Goal: Find specific page/section: Find specific page/section

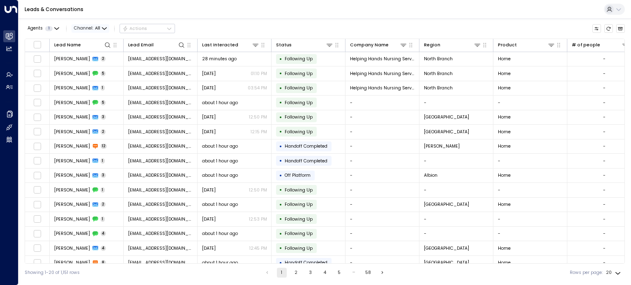
click at [105, 28] on icon "button" at bounding box center [104, 29] width 4 height 2
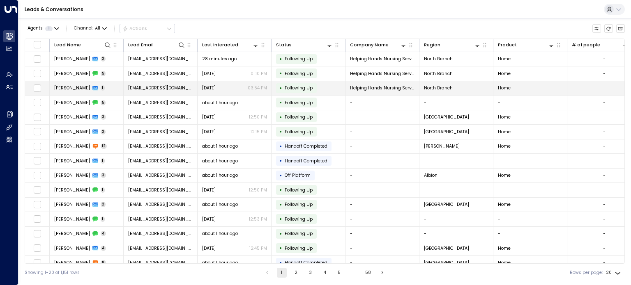
drag, startPoint x: 113, startPoint y: 66, endPoint x: 115, endPoint y: 82, distance: 16.5
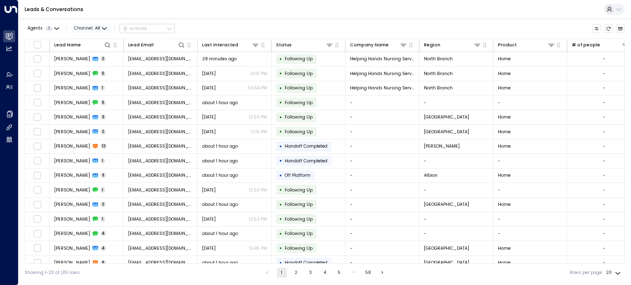
click at [100, 27] on span "Channel: All" at bounding box center [90, 28] width 38 height 9
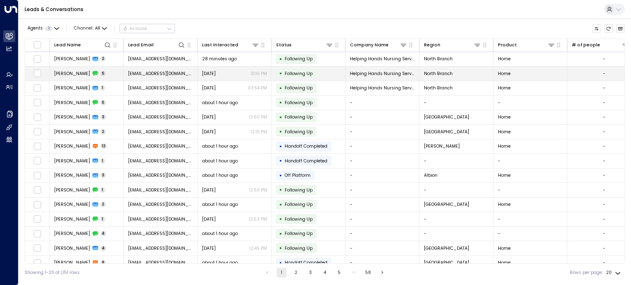
drag, startPoint x: 113, startPoint y: 39, endPoint x: 112, endPoint y: 71, distance: 32.0
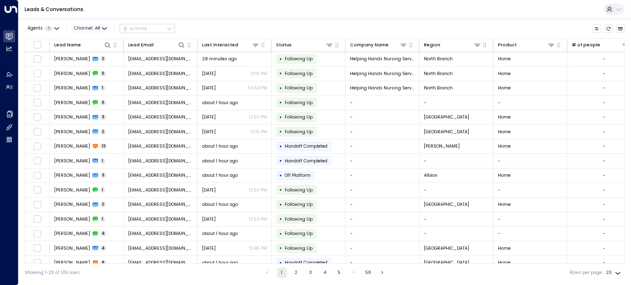
click at [104, 26] on icon "button" at bounding box center [104, 28] width 5 height 5
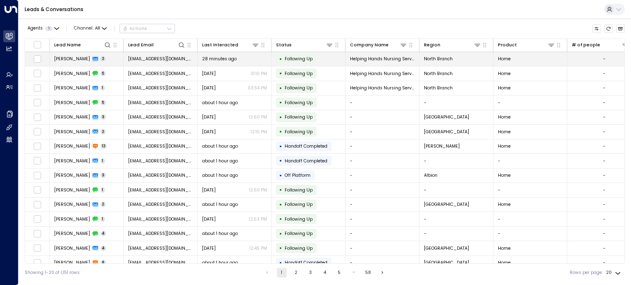
scroll to position [0, 0]
drag, startPoint x: 113, startPoint y: 46, endPoint x: 113, endPoint y: 55, distance: 8.6
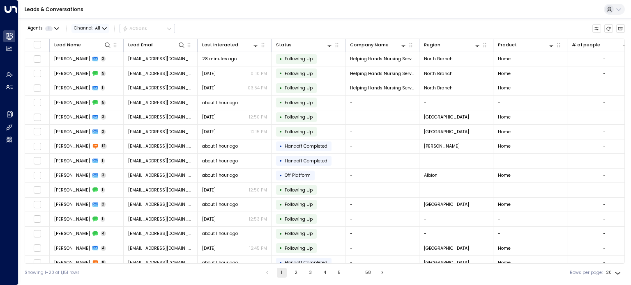
click at [103, 27] on icon "button" at bounding box center [104, 28] width 5 height 5
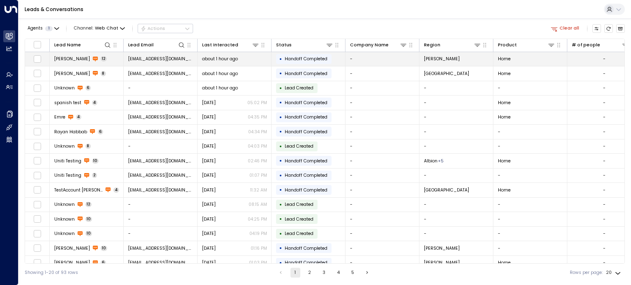
click at [60, 55] on td "Susan 12" at bounding box center [87, 59] width 74 height 14
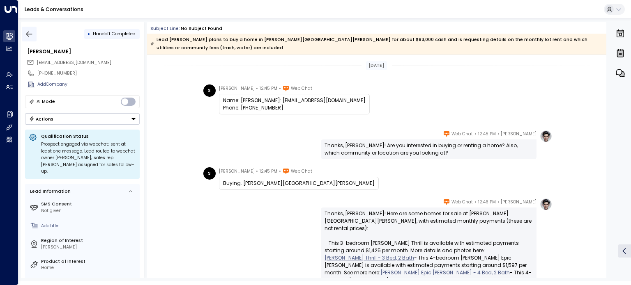
click at [28, 34] on icon "button" at bounding box center [29, 34] width 8 height 8
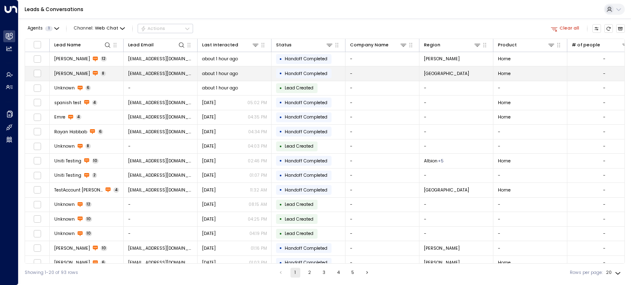
click at [78, 73] on span "Gordon Farmer" at bounding box center [72, 74] width 36 height 6
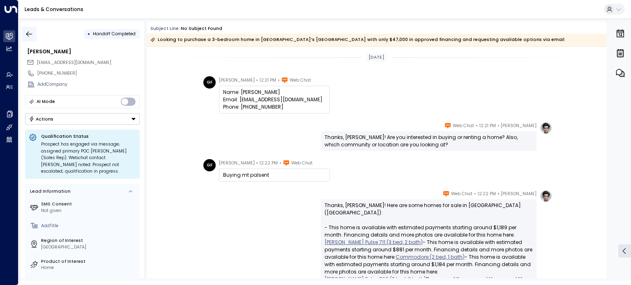
click at [25, 33] on icon "button" at bounding box center [29, 34] width 8 height 8
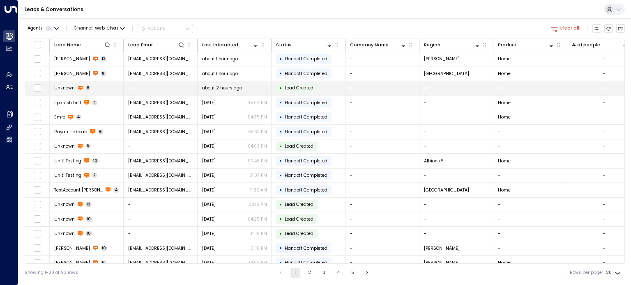
click at [69, 86] on span "Unknown" at bounding box center [64, 88] width 21 height 6
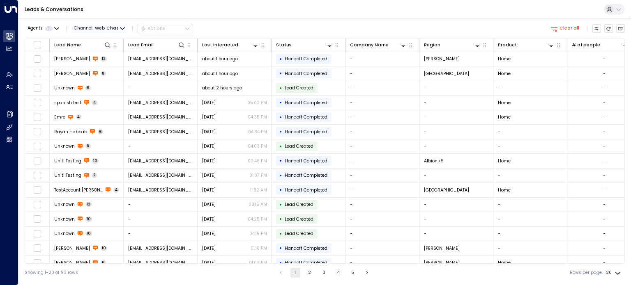
click at [120, 30] on icon "button" at bounding box center [122, 28] width 5 height 5
click at [102, 46] on li "All" at bounding box center [92, 42] width 39 height 11
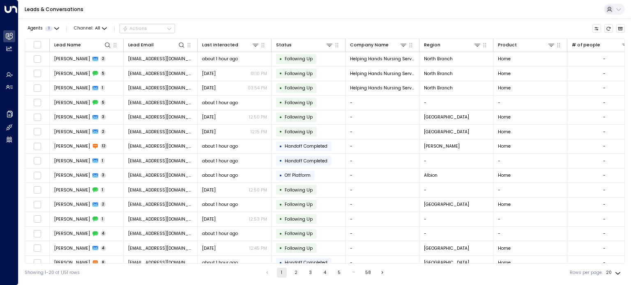
click at [206, 22] on div "Agents 1 Channel: All Actions" at bounding box center [325, 29] width 600 height 14
click at [597, 28] on icon "Customize" at bounding box center [596, 28] width 5 height 5
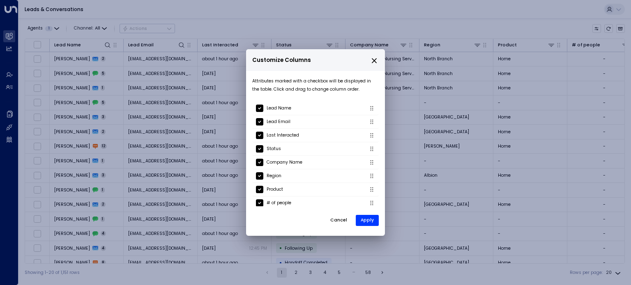
click at [513, 14] on div "Customize Columns Attributes marked with a checkbox will be displayed in the ta…" at bounding box center [315, 142] width 631 height 285
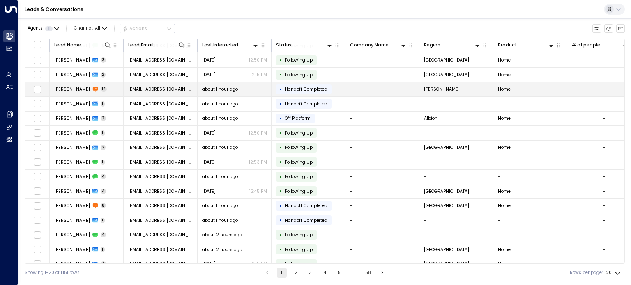
scroll to position [79, 0]
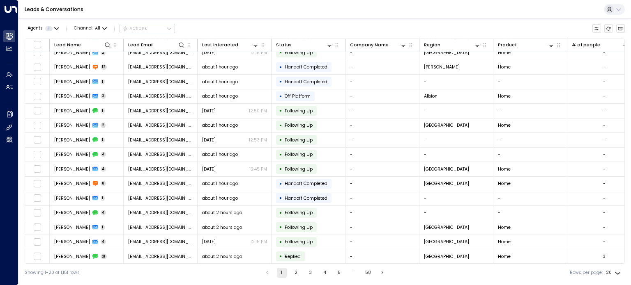
click at [294, 274] on button "2" at bounding box center [296, 273] width 10 height 10
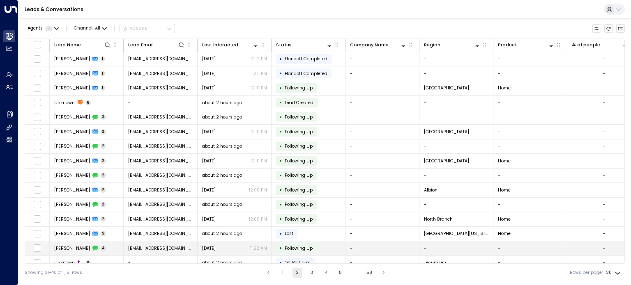
scroll to position [79, 0]
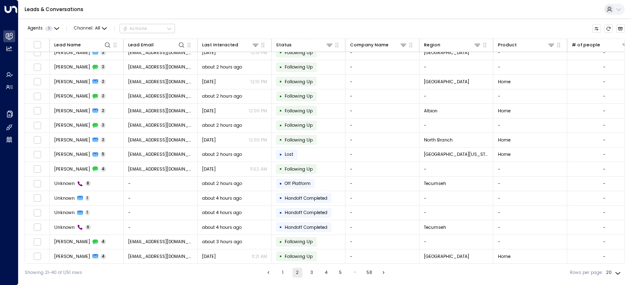
click at [309, 271] on button "3" at bounding box center [312, 273] width 10 height 10
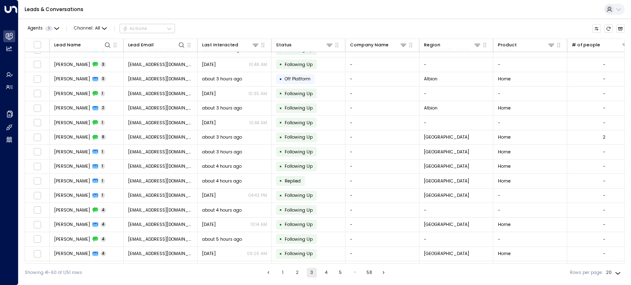
scroll to position [79, 0]
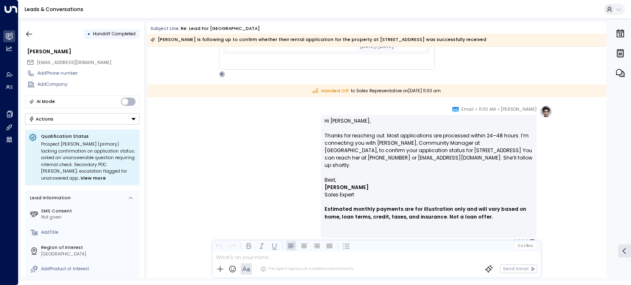
scroll to position [274, 0]
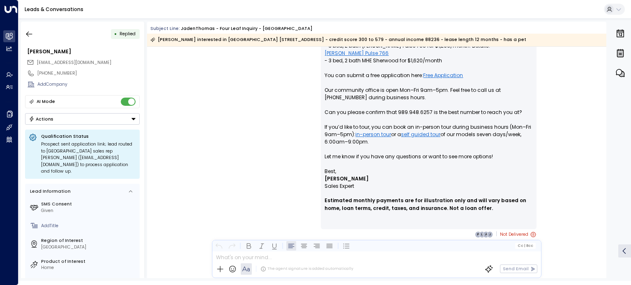
scroll to position [594, 0]
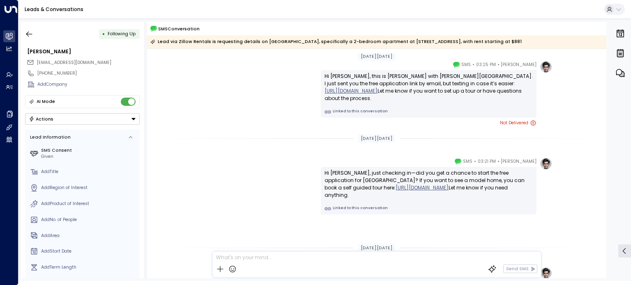
scroll to position [134, 0]
click at [532, 122] on icon at bounding box center [532, 124] width 5 height 5
